Goal: Find specific page/section: Find specific page/section

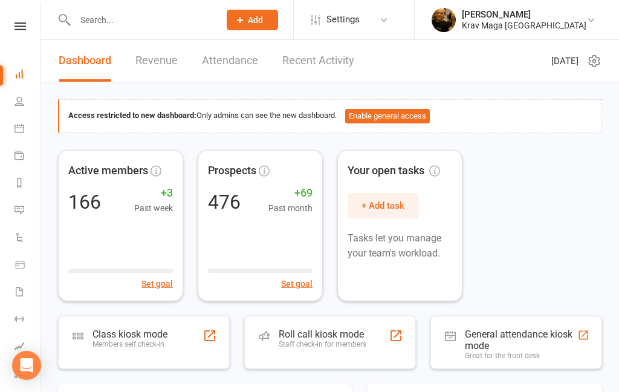
click at [127, 22] on input "text" at bounding box center [141, 19] width 140 height 17
click at [137, 17] on input "text" at bounding box center [141, 19] width 140 height 17
click at [120, 27] on input "text" at bounding box center [141, 19] width 140 height 17
click at [135, 23] on input "text" at bounding box center [141, 19] width 140 height 17
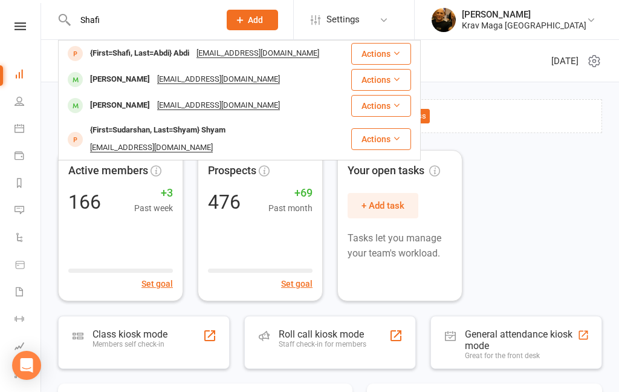
type input "Shafi"
click at [162, 57] on div "{First=Shafi, Last=Abdi} Abdi" at bounding box center [139, 54] width 106 height 18
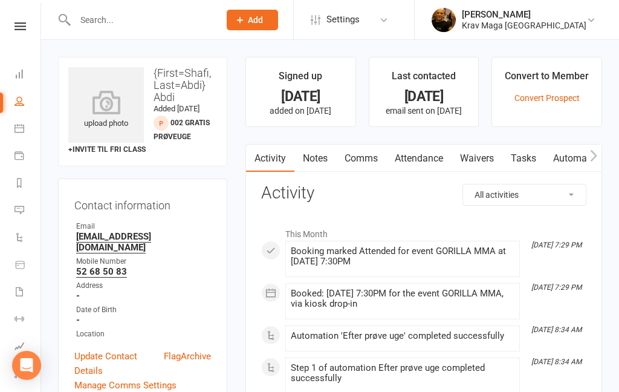
click at [418, 160] on link "Attendance" at bounding box center [418, 158] width 65 height 28
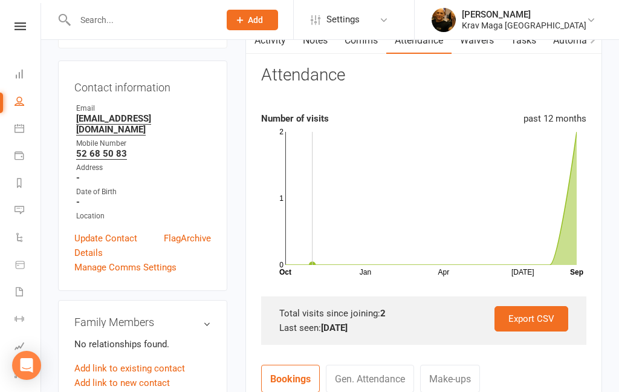
scroll to position [113, 0]
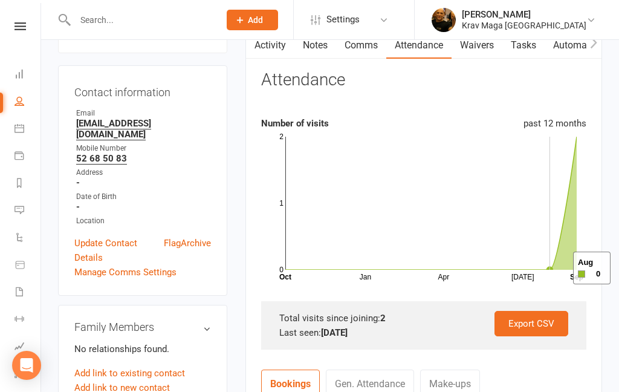
click at [558, 268] on icon at bounding box center [430, 203] width 291 height 133
click at [581, 268] on icon "Jan Apr [DATE] Month Oct Sep 0 1 2" at bounding box center [423, 206] width 325 height 151
click at [572, 256] on icon at bounding box center [430, 203] width 291 height 133
click at [579, 265] on icon "Jan Apr [DATE] Month Oct Sep 0 1 2" at bounding box center [423, 206] width 325 height 151
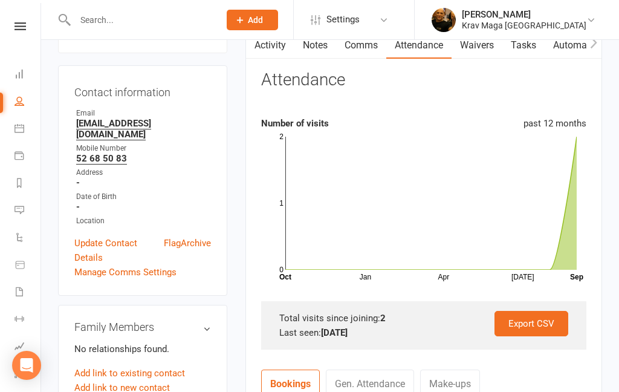
click at [579, 258] on icon "Jan Apr [DATE] Month Oct Sep 0 1 2" at bounding box center [423, 206] width 325 height 151
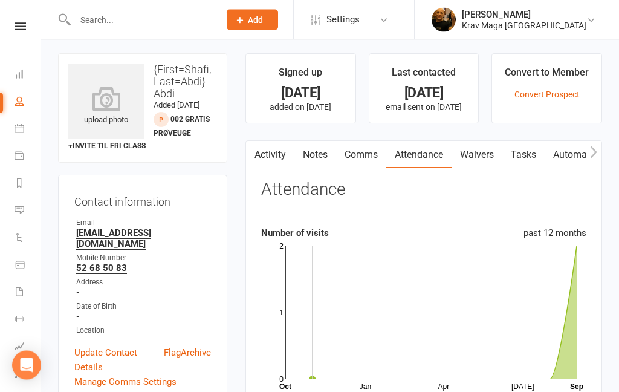
scroll to position [0, 0]
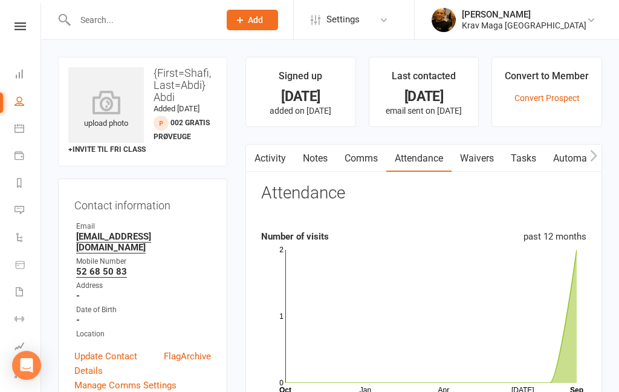
click at [361, 161] on link "Comms" at bounding box center [361, 158] width 50 height 28
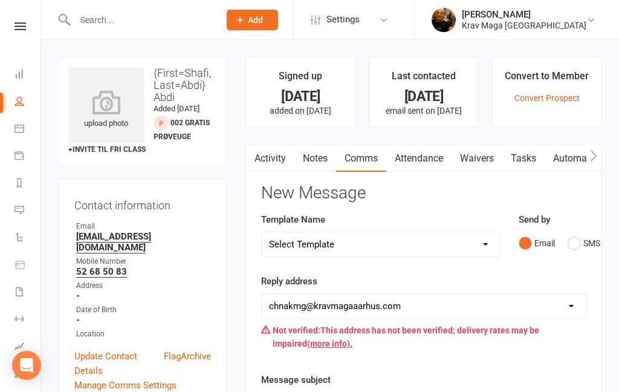
click at [359, 158] on link "Comms" at bounding box center [361, 158] width 50 height 28
click at [123, 16] on input "text" at bounding box center [141, 19] width 140 height 17
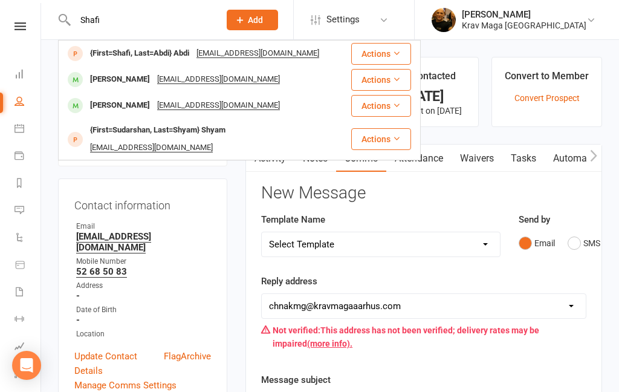
type input "Shafi"
click at [146, 57] on div "{First=Shafi, Last=Abdi} Abdi" at bounding box center [139, 54] width 106 height 18
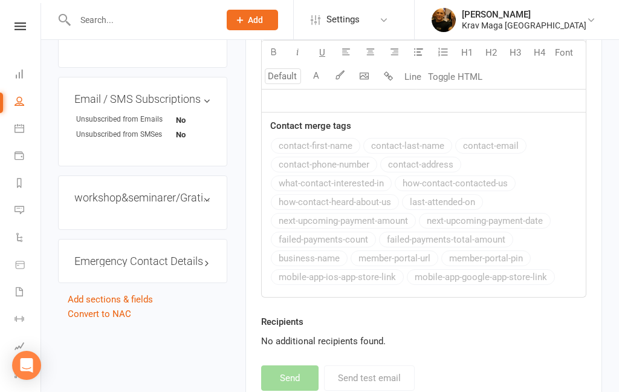
scroll to position [614, 0]
